Goal: Task Accomplishment & Management: Manage account settings

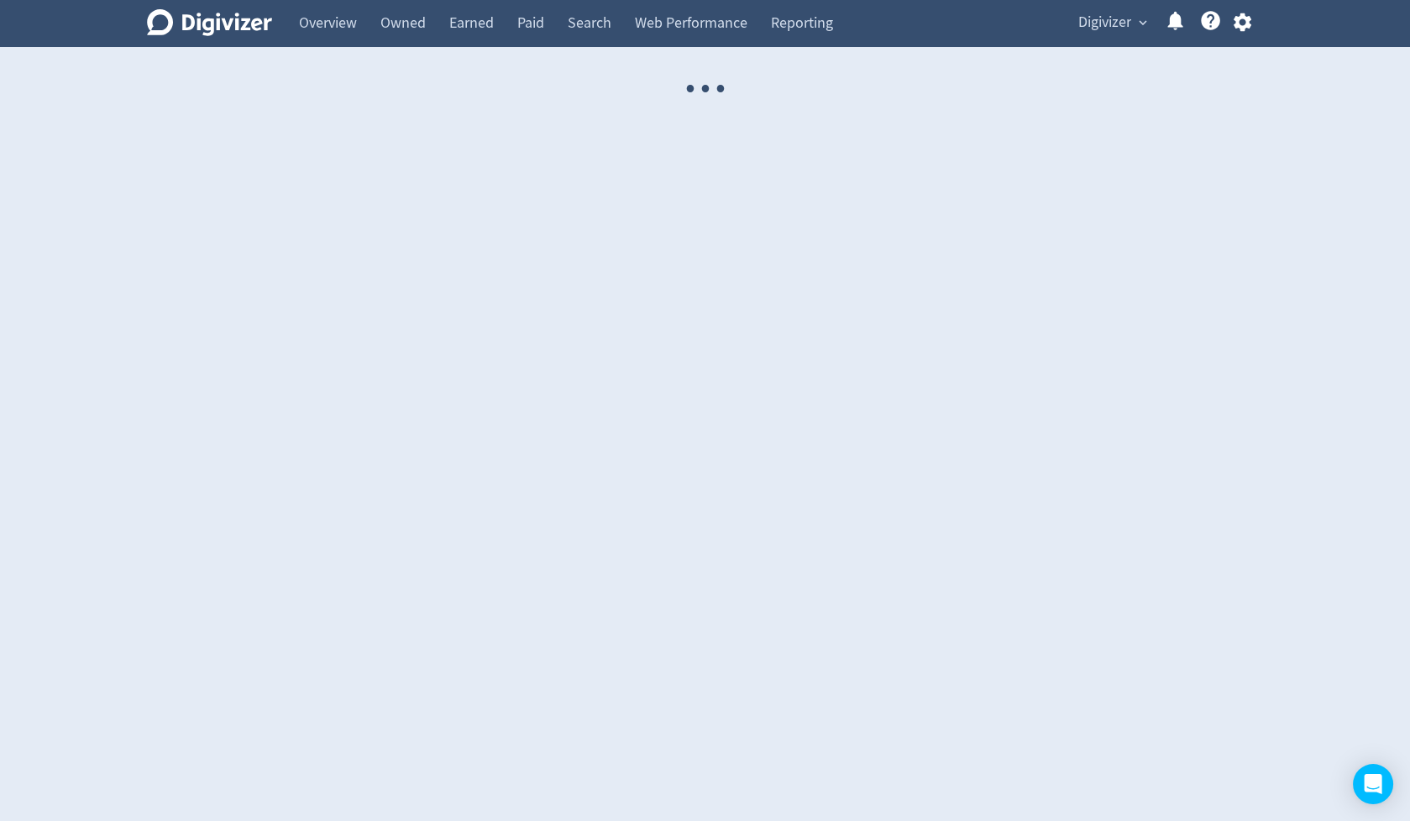
select select "USER"
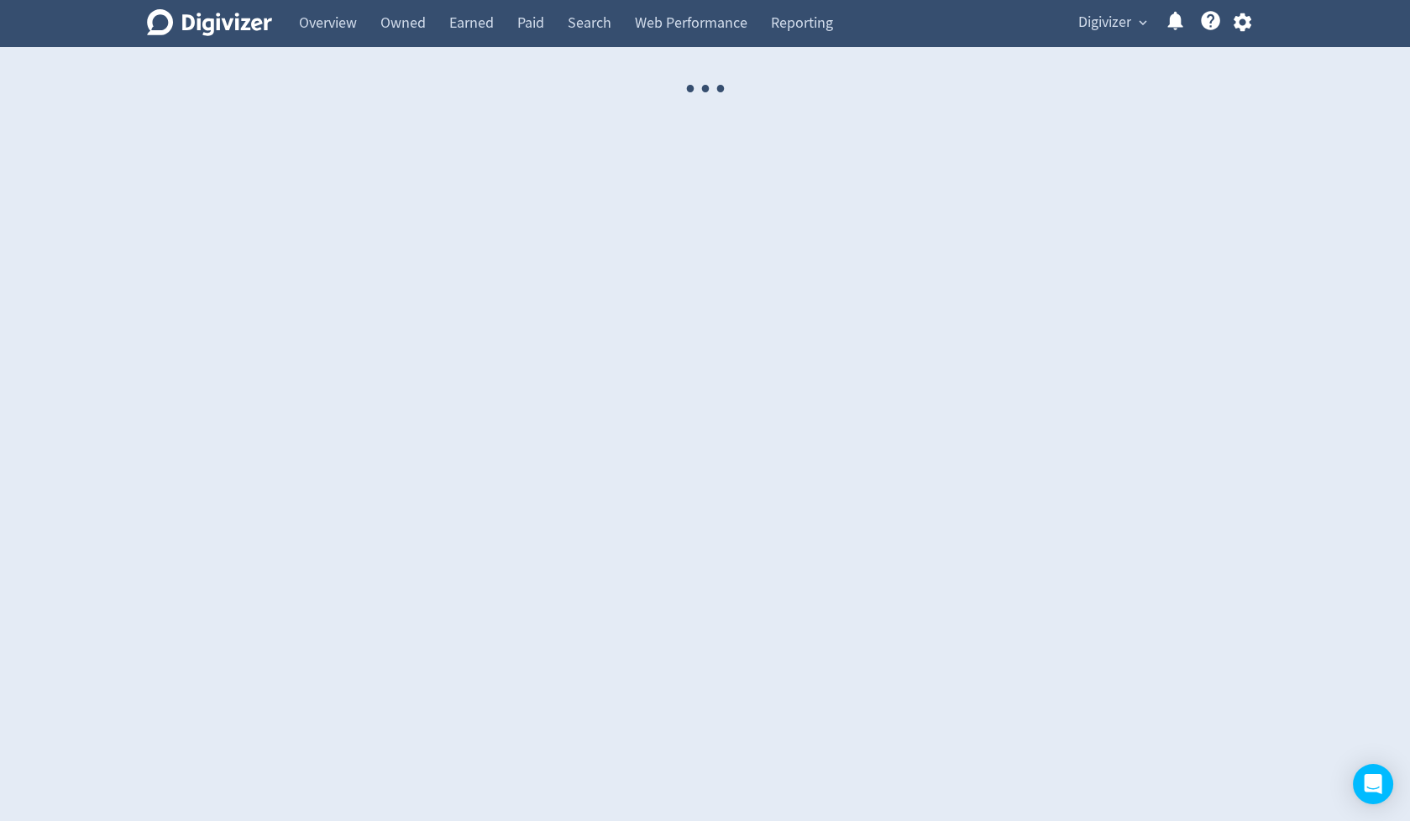
select select "USER"
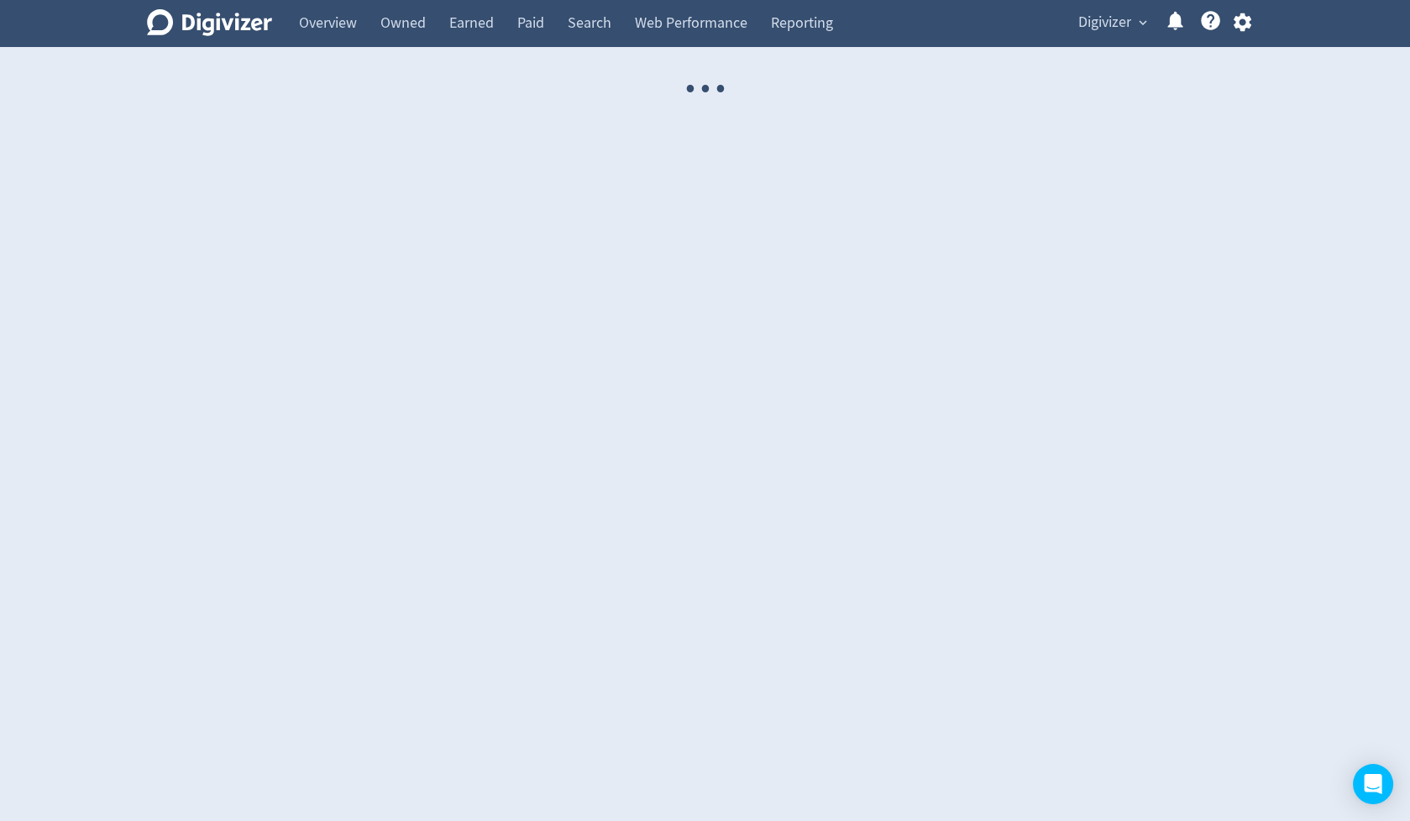
select select "USER"
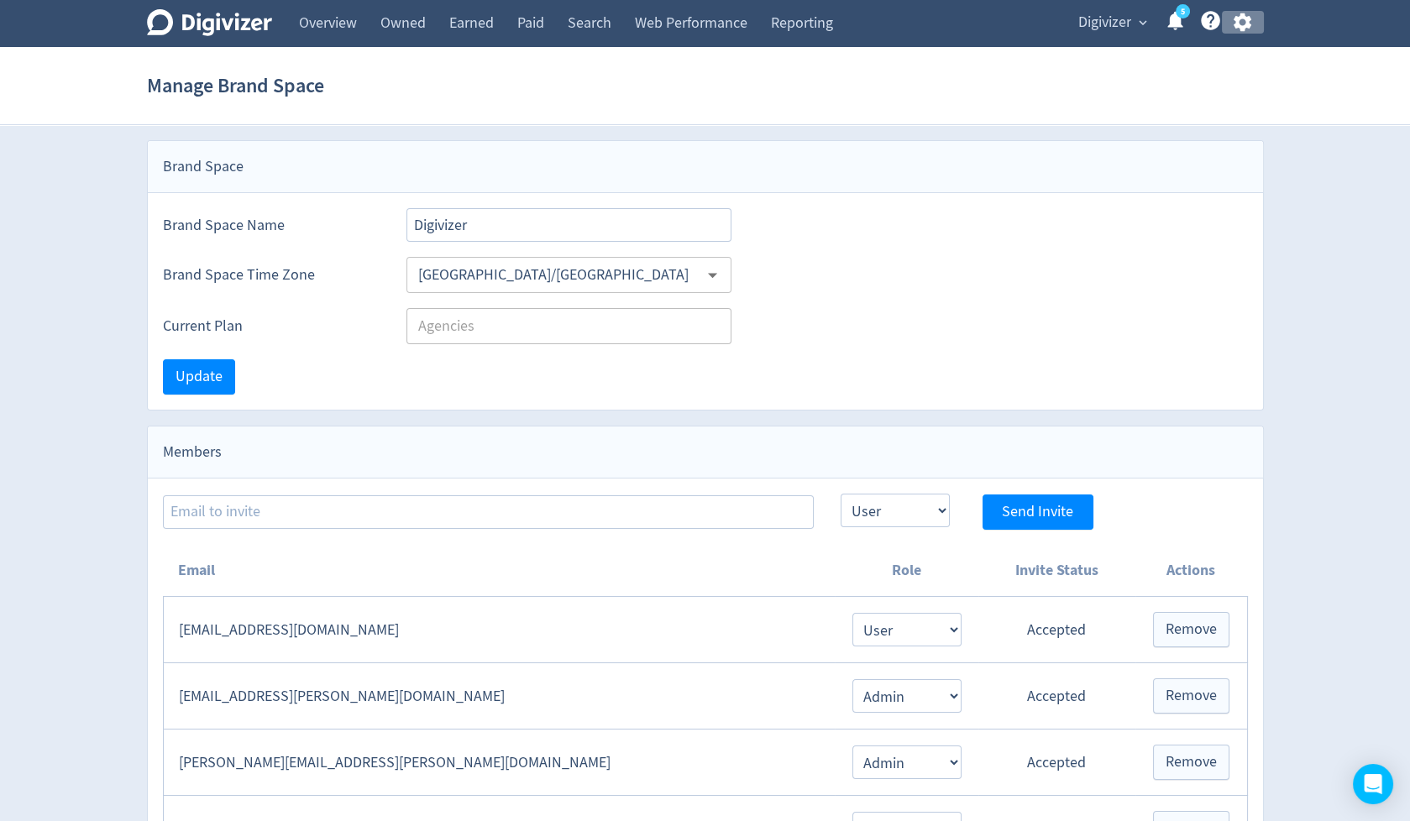
click at [1247, 26] on icon "button" at bounding box center [1243, 22] width 18 height 18
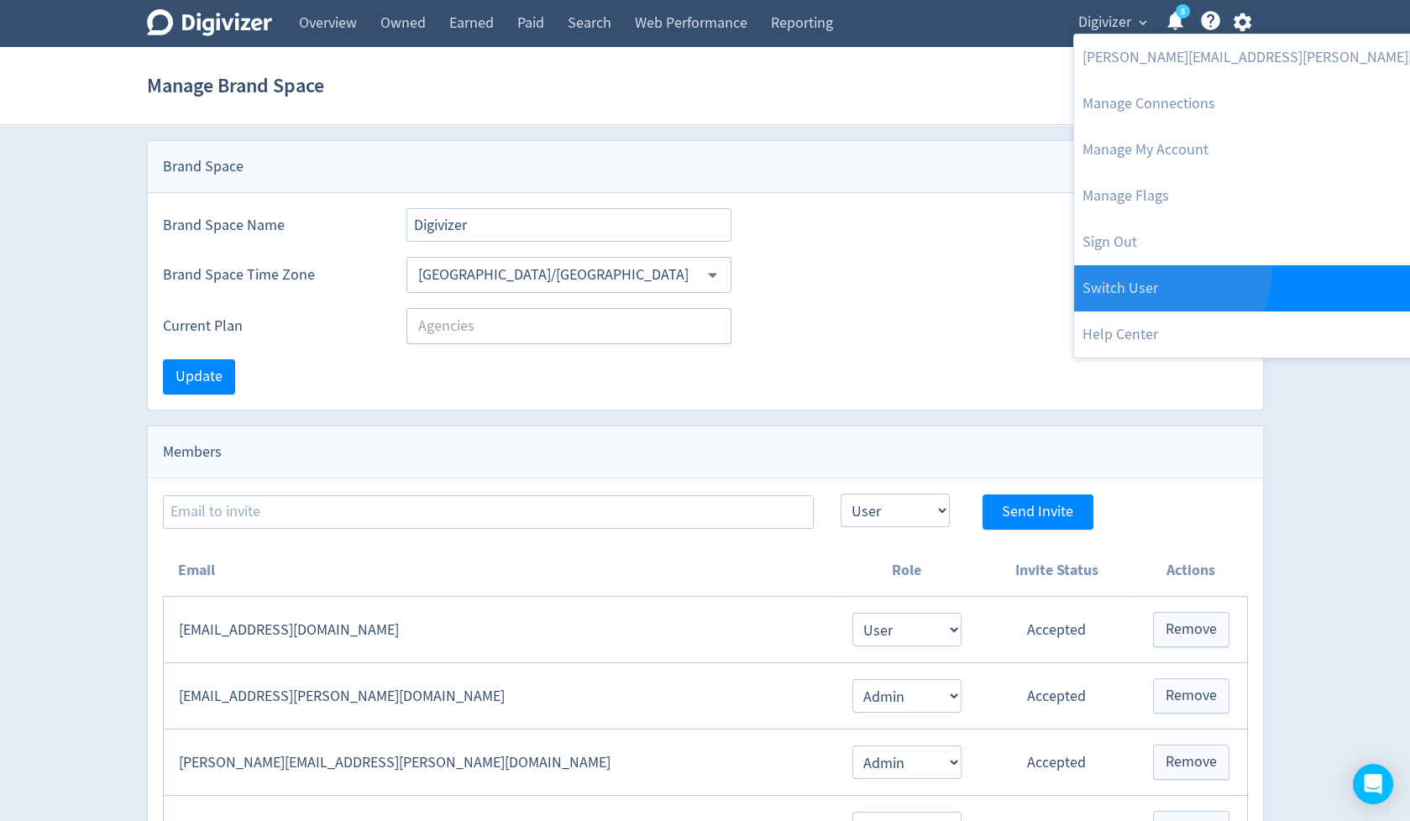
click at [1152, 268] on link "Switch User" at bounding box center [1298, 288] width 449 height 46
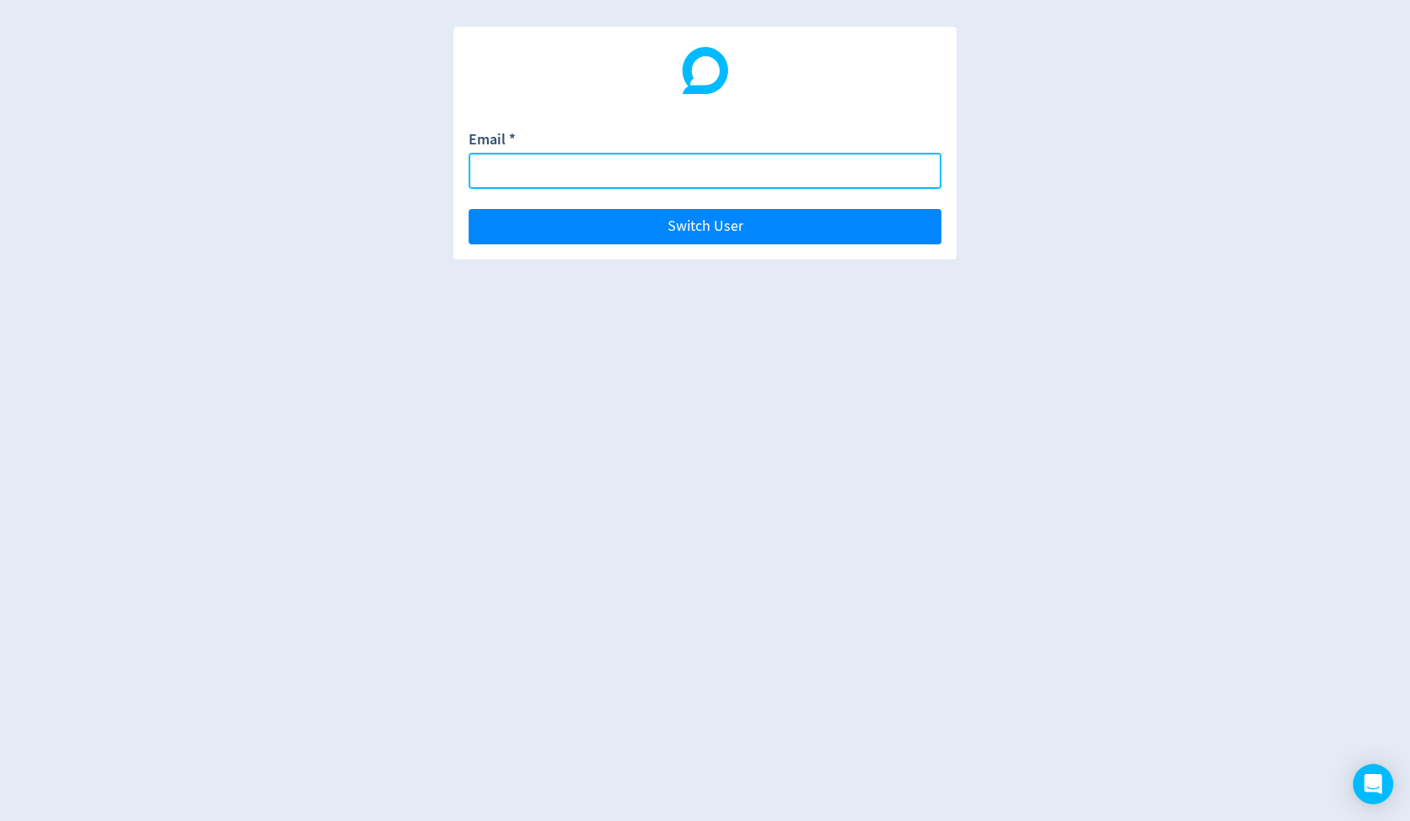
click at [878, 176] on input "Email *" at bounding box center [705, 171] width 473 height 36
paste input "[EMAIL_ADDRESS][DOMAIN_NAME]"
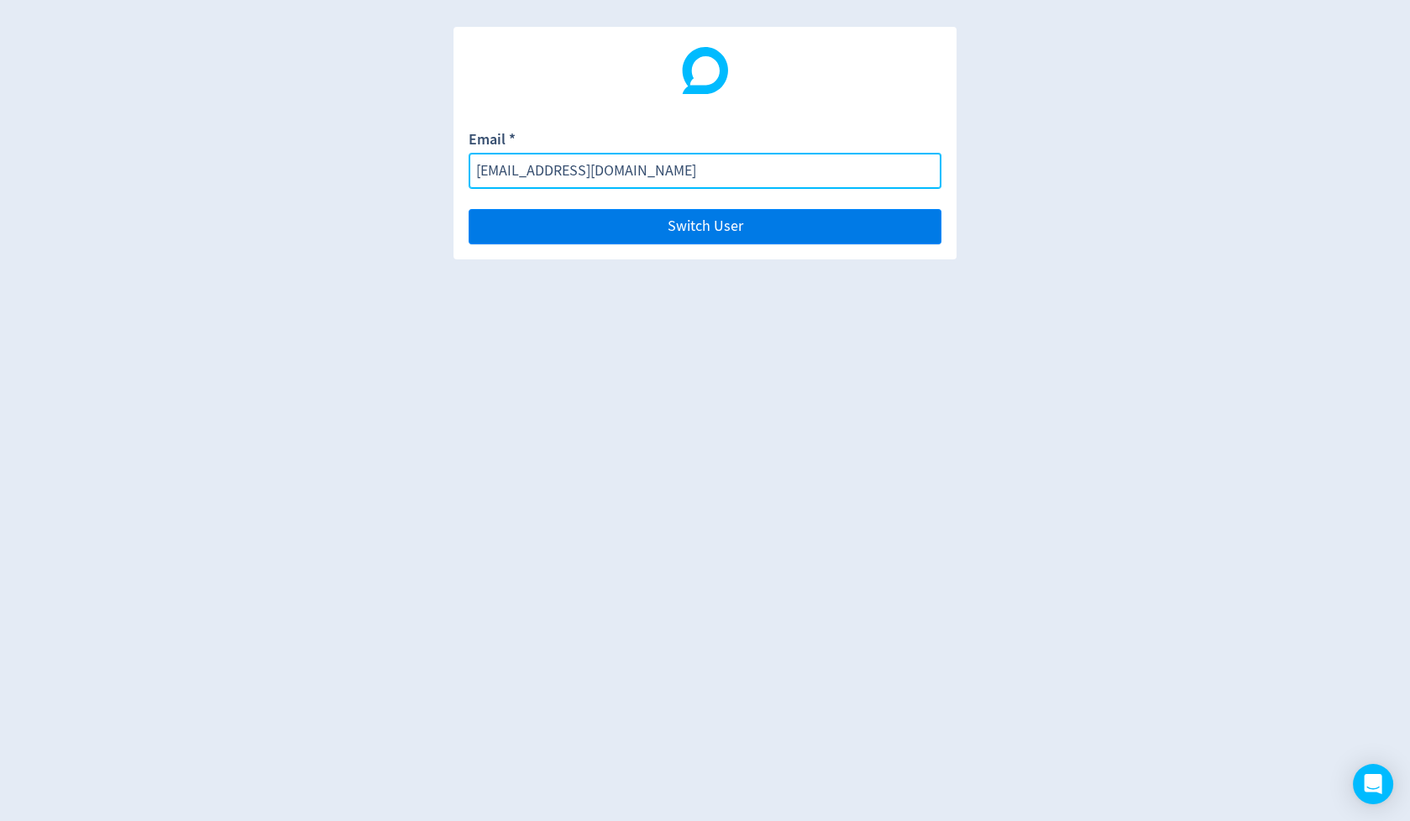
type input "[EMAIL_ADDRESS][DOMAIN_NAME]"
click at [903, 226] on button "Switch User" at bounding box center [705, 226] width 473 height 35
